Goal: Information Seeking & Learning: Learn about a topic

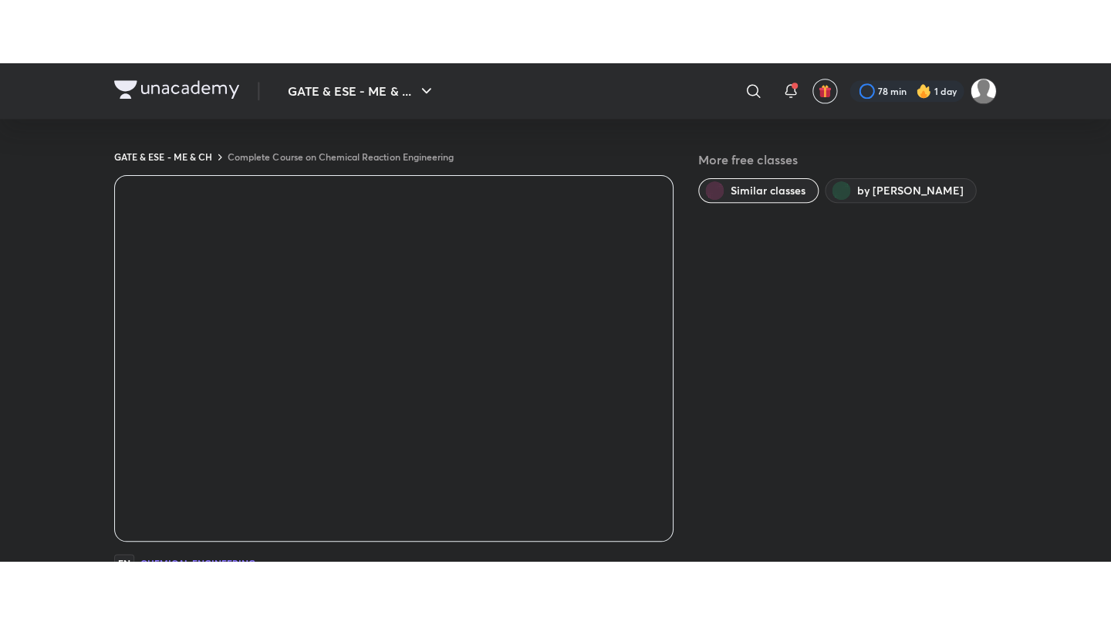
scroll to position [28, 0]
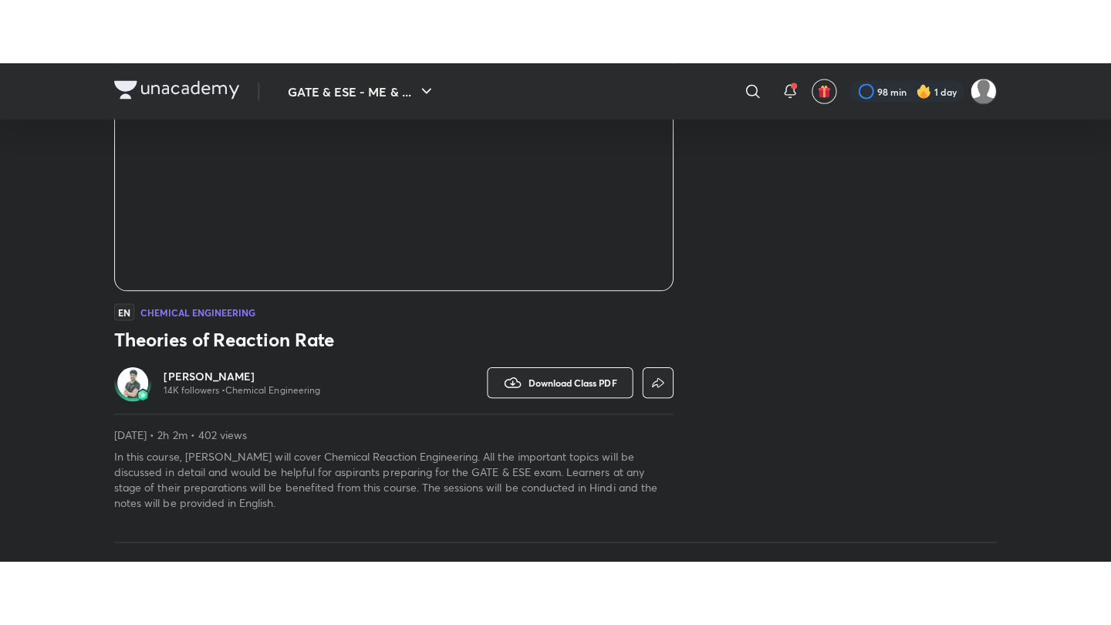
scroll to position [250, 0]
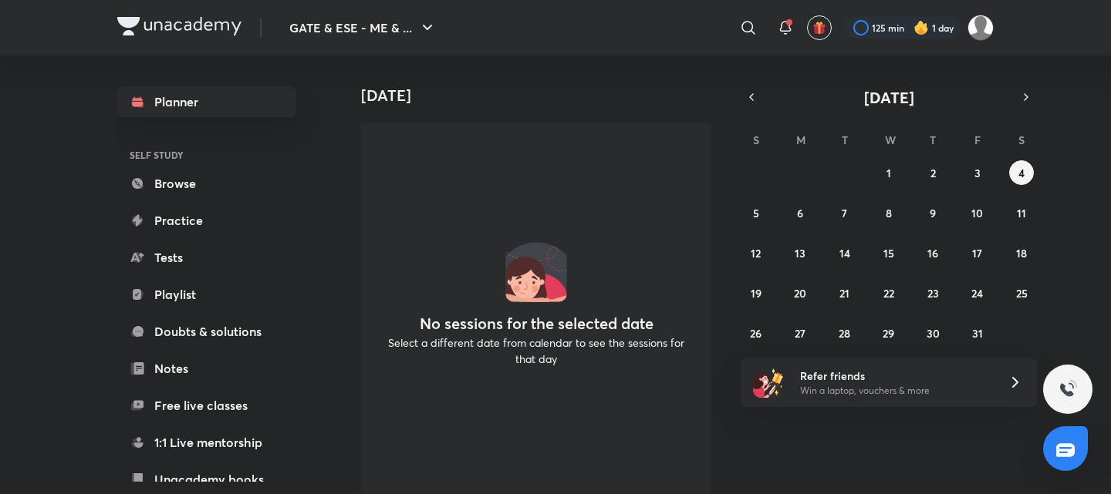
click at [174, 278] on div "Planner SELF STUDY Browse Practice Tests Playlist Doubts & solutions Notes Free…" at bounding box center [206, 349] width 179 height 527
click at [174, 295] on link "Playlist" at bounding box center [206, 294] width 179 height 31
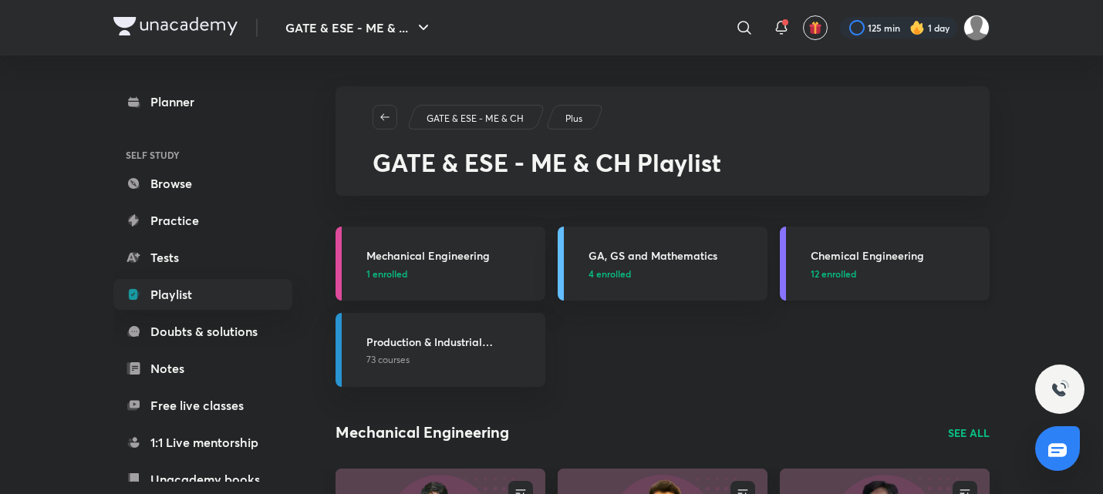
click at [884, 277] on p "12 enrolled" at bounding box center [896, 274] width 170 height 14
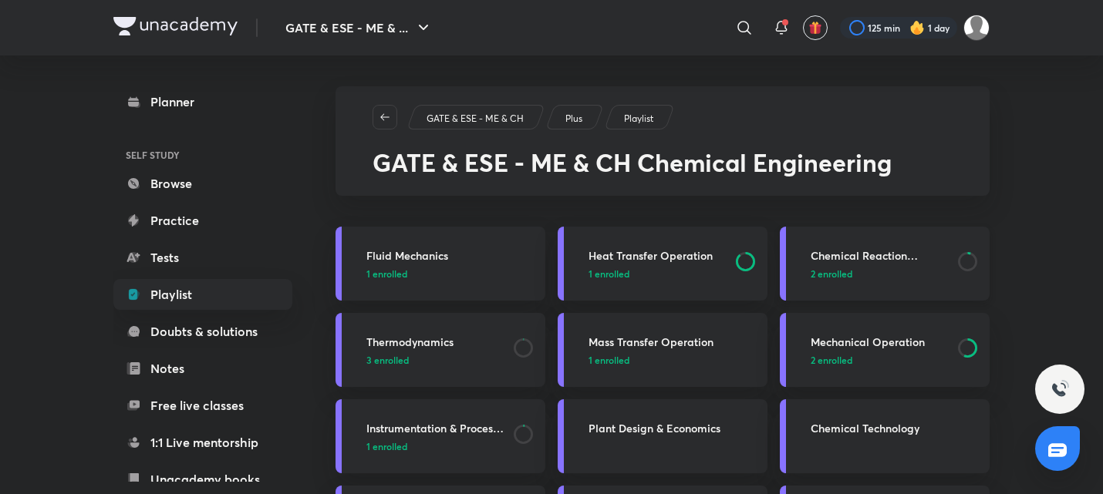
click at [876, 283] on link "Chemical Reaction Engineering 2 enrolled" at bounding box center [885, 264] width 210 height 74
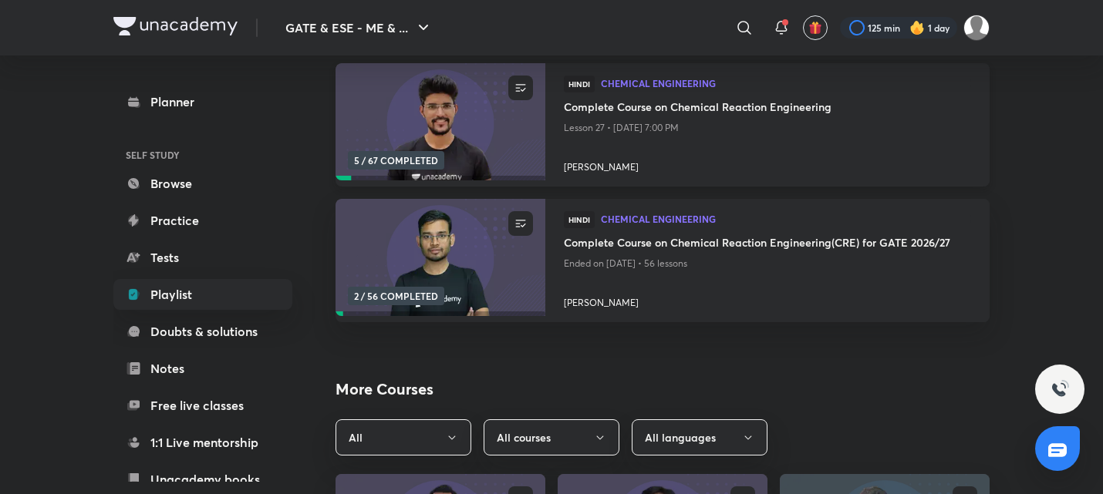
scroll to position [207, 0]
click at [523, 221] on icon "button" at bounding box center [520, 221] width 15 height 15
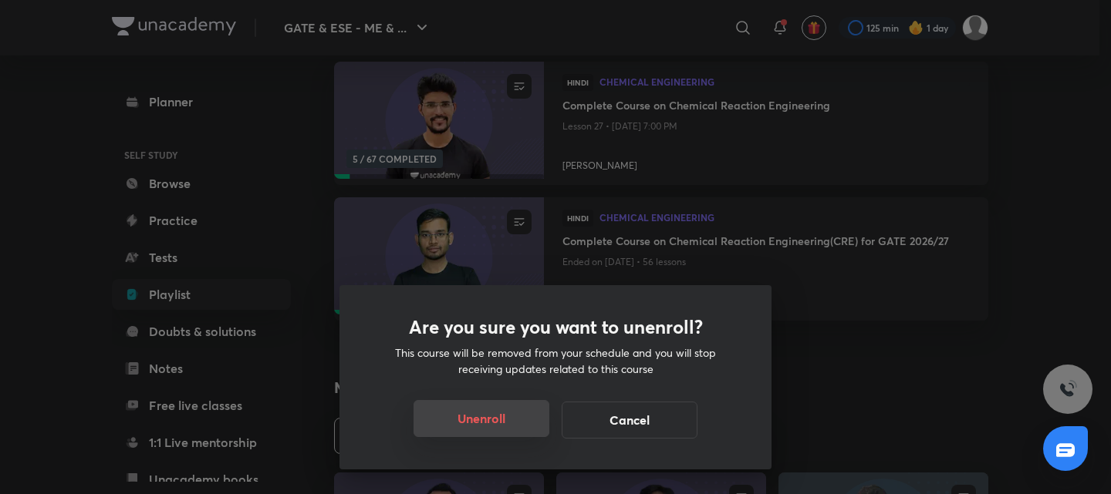
click at [497, 420] on button "Unenroll" at bounding box center [481, 418] width 136 height 37
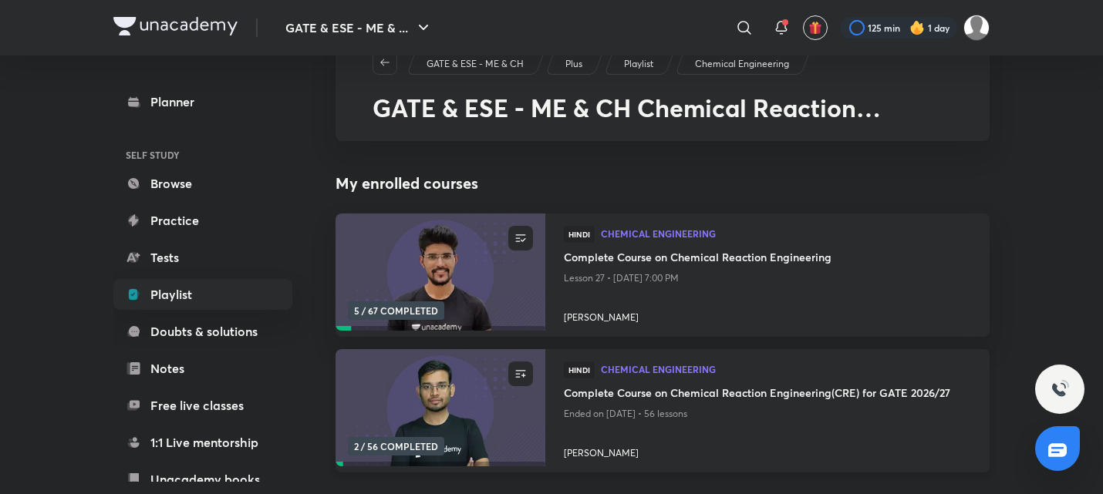
scroll to position [54, 0]
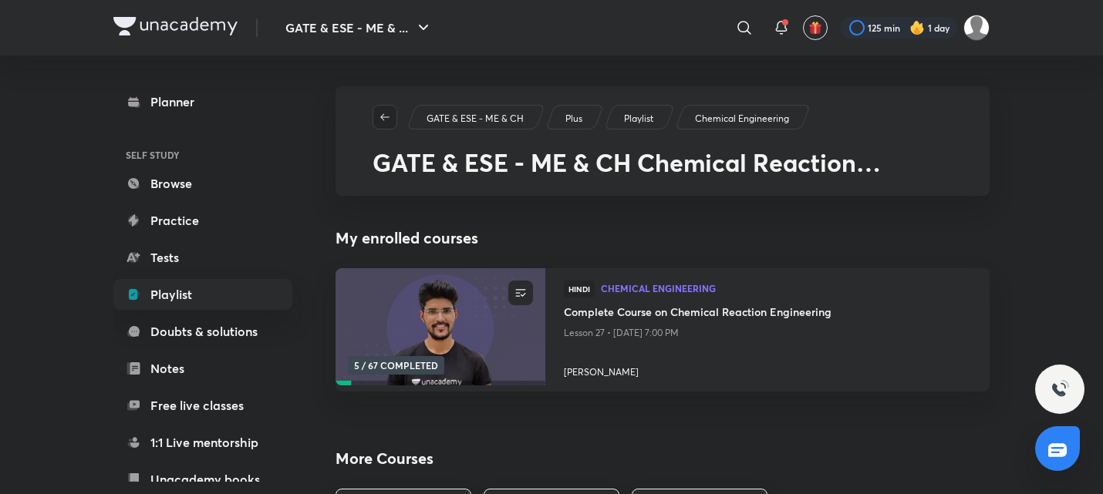
click at [389, 113] on icon "button" at bounding box center [385, 117] width 12 height 12
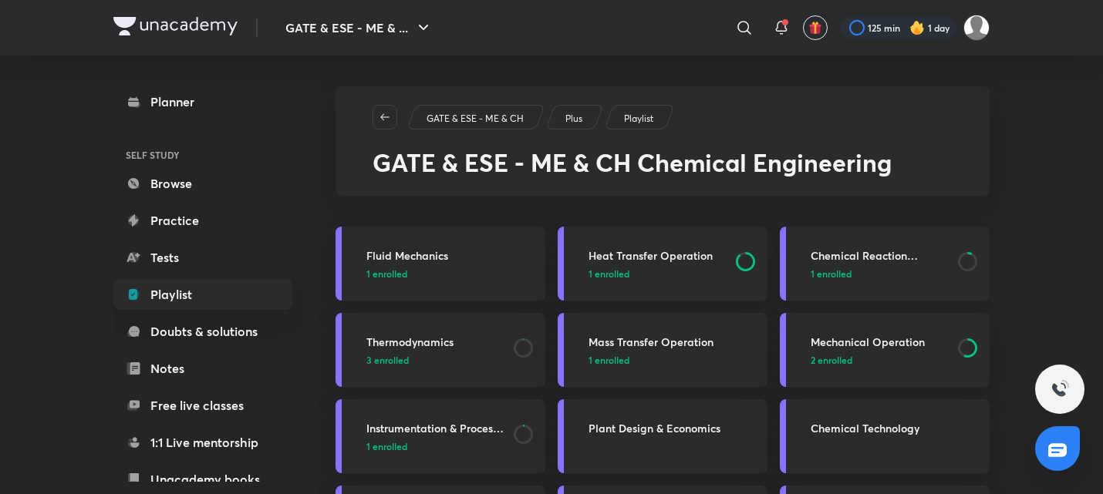
click at [919, 266] on div "Chemical Reaction Engineering 1 enrolled" at bounding box center [896, 264] width 170 height 33
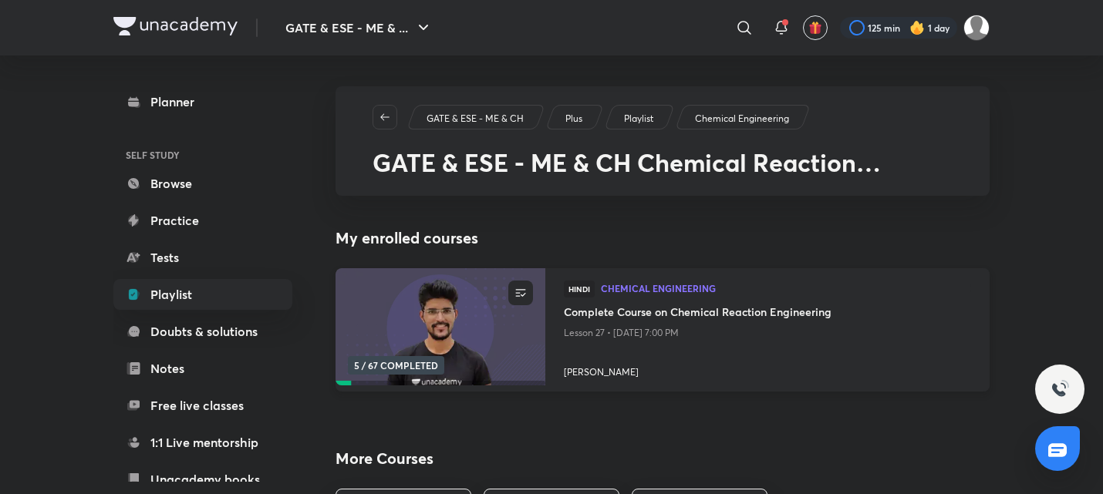
click at [676, 315] on h4 "Complete Course on Chemical Reaction Engineering" at bounding box center [767, 313] width 407 height 19
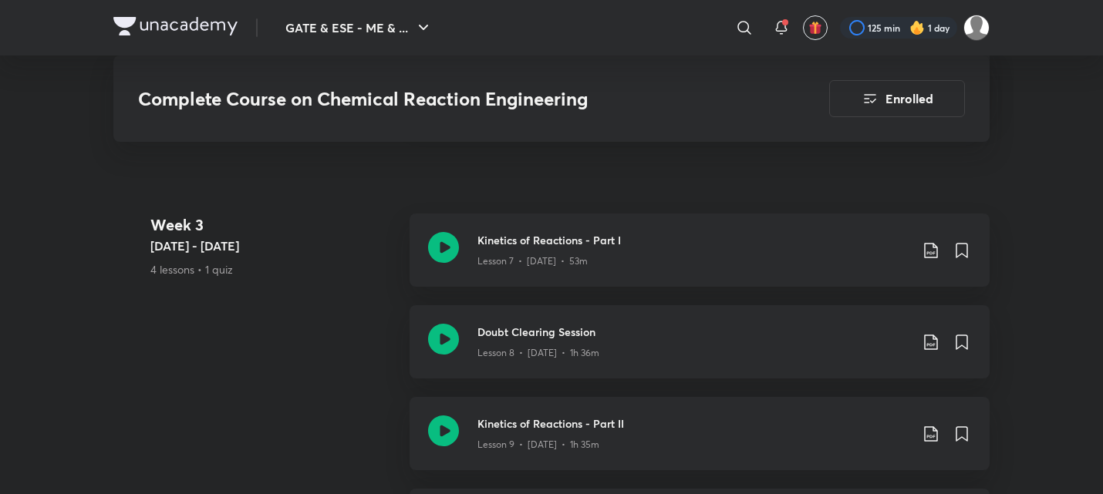
scroll to position [1495, 0]
